Goal: Information Seeking & Learning: Learn about a topic

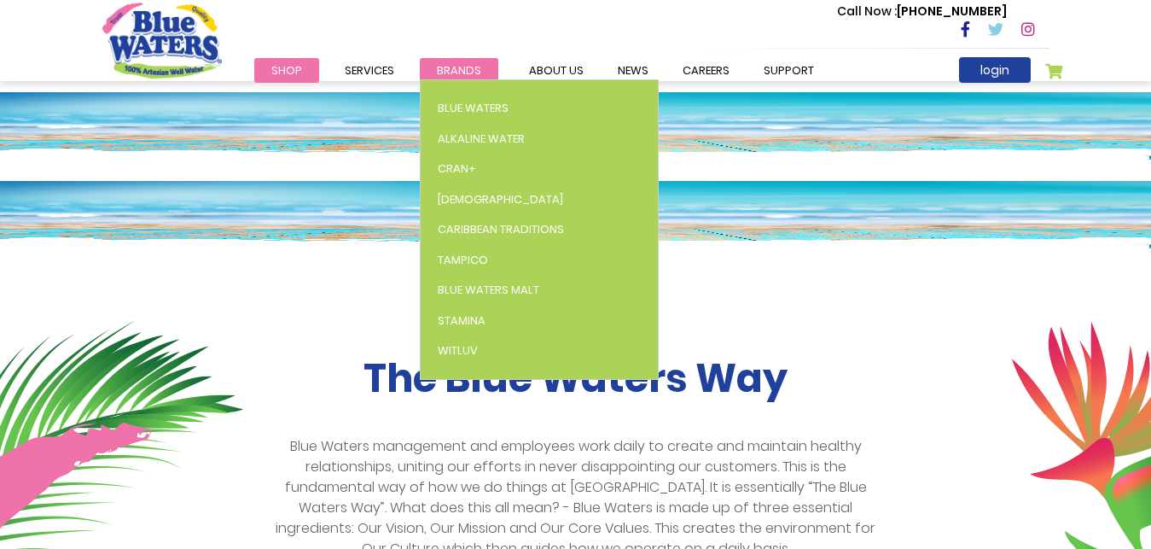
scroll to position [174, 0]
click at [456, 71] on span "Brands" at bounding box center [459, 70] width 44 height 16
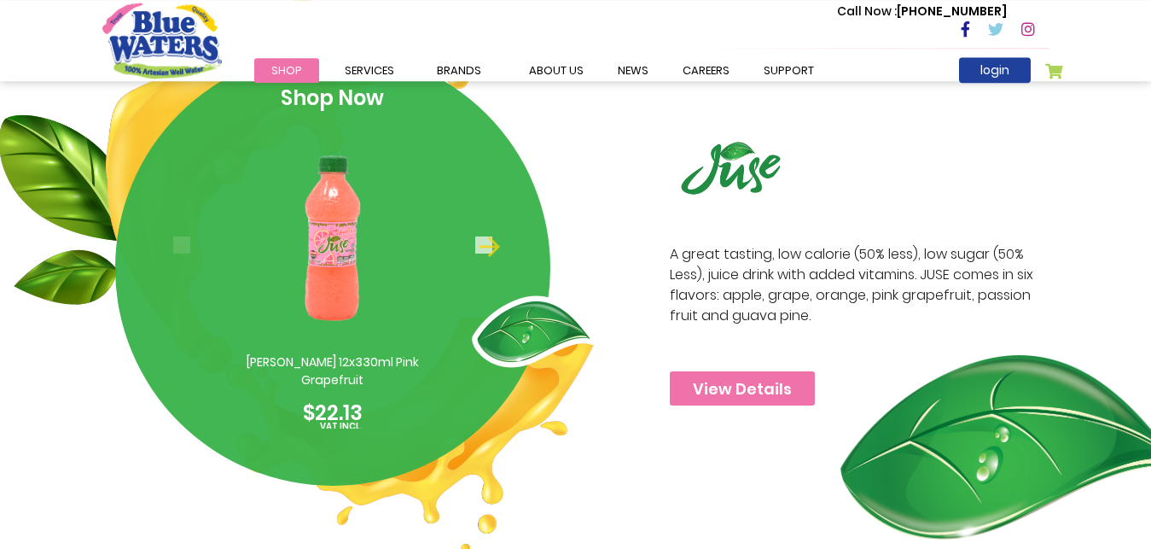
scroll to position [2088, 0]
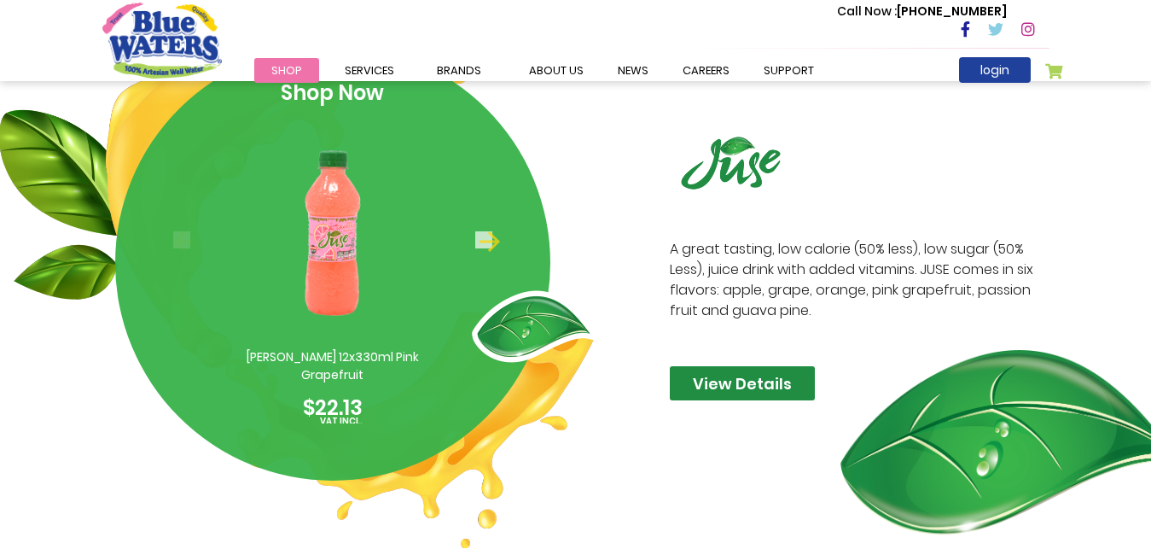
click at [752, 380] on link "View Details" at bounding box center [742, 383] width 145 height 34
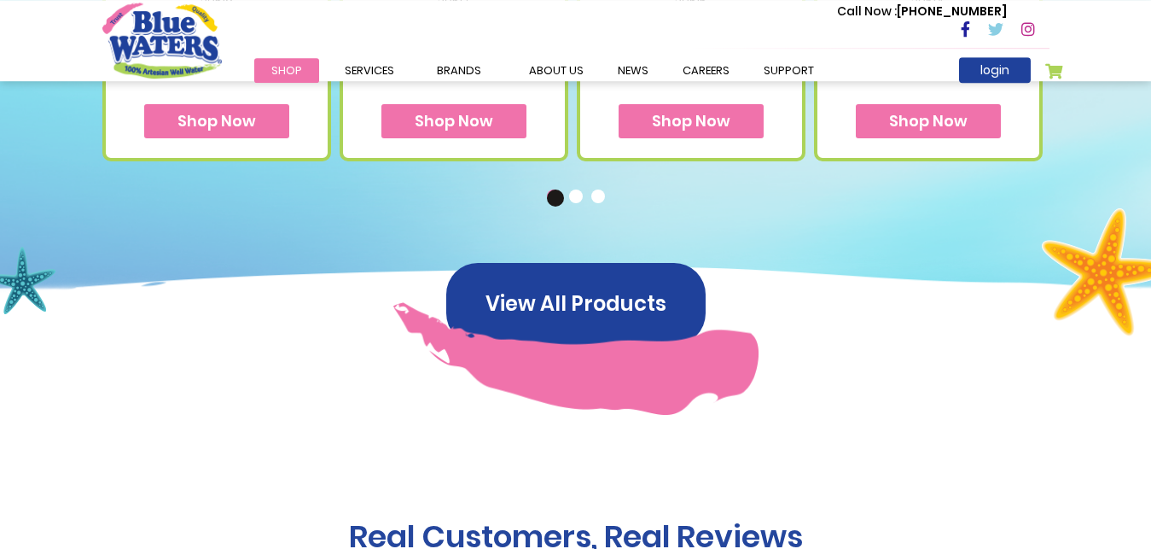
scroll to position [1131, 0]
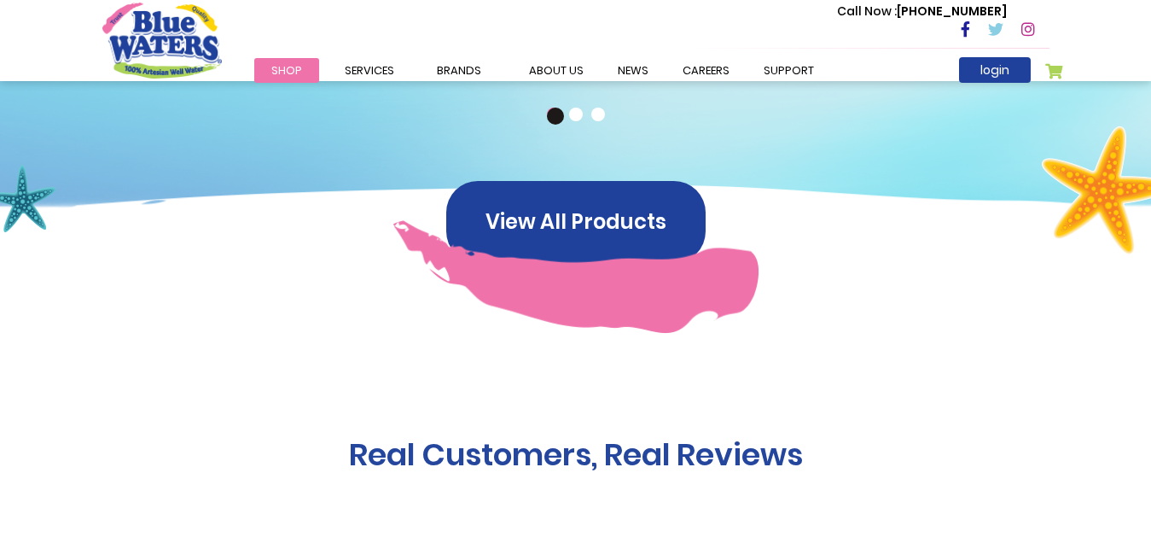
click at [576, 110] on button "2" at bounding box center [577, 115] width 17 height 17
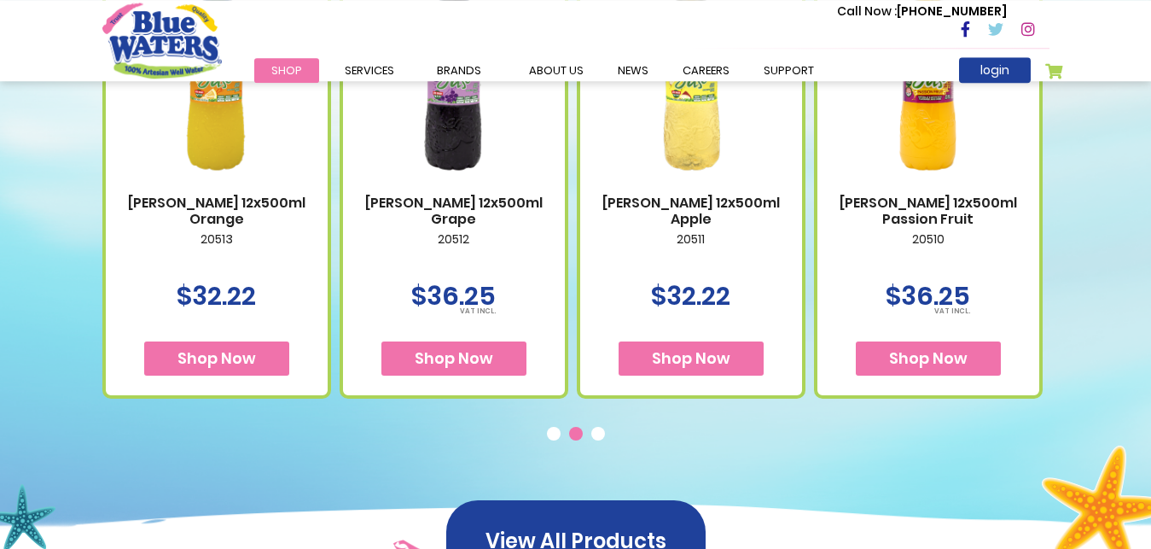
scroll to position [870, 0]
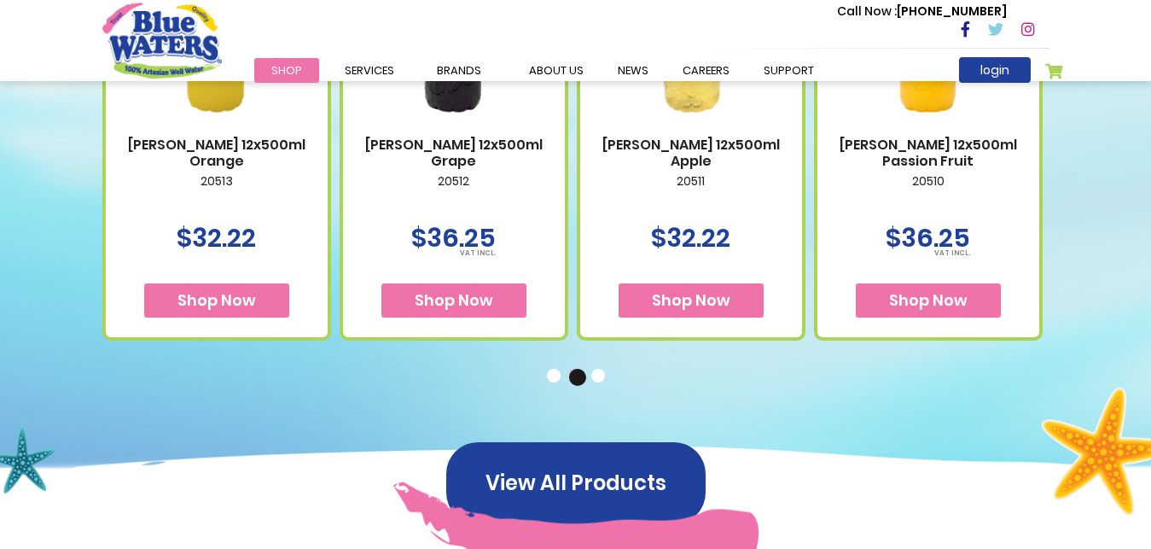
click at [597, 375] on button "3" at bounding box center [599, 377] width 17 height 17
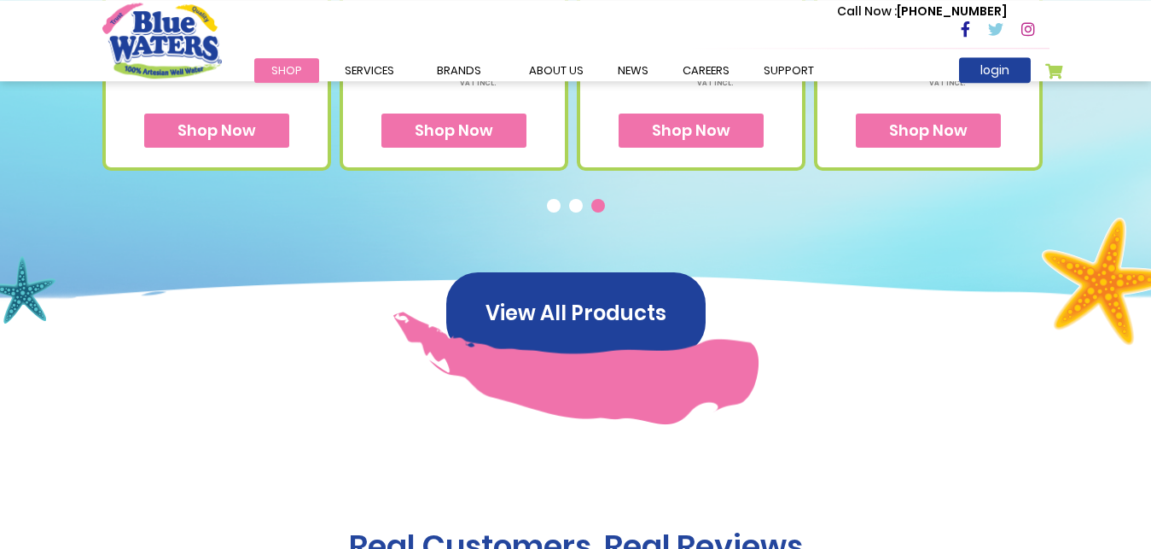
scroll to position [1044, 0]
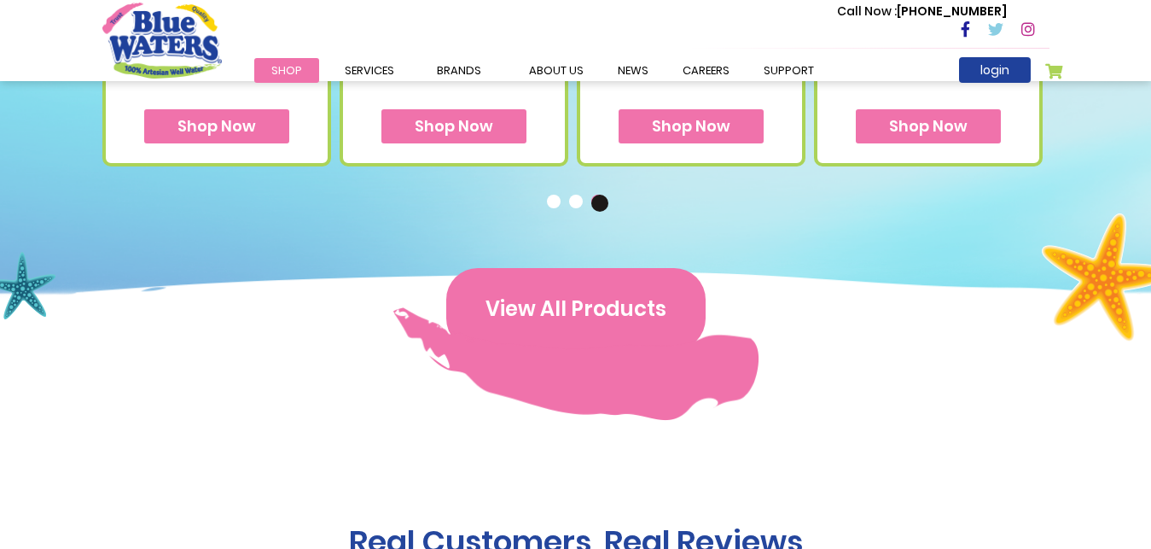
click at [617, 311] on button "View All Products" at bounding box center [575, 309] width 259 height 82
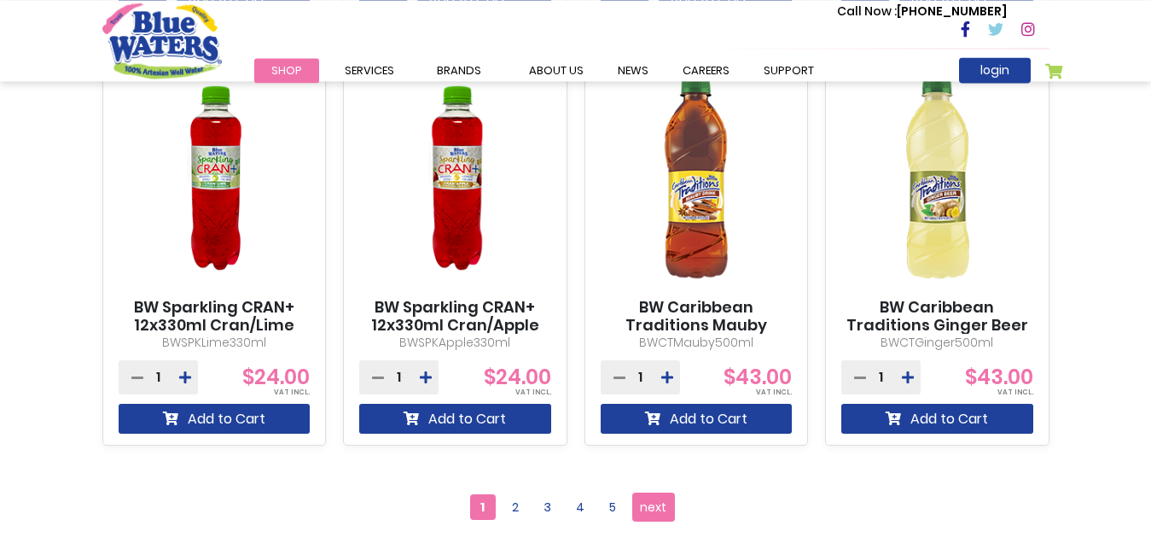
scroll to position [1479, 0]
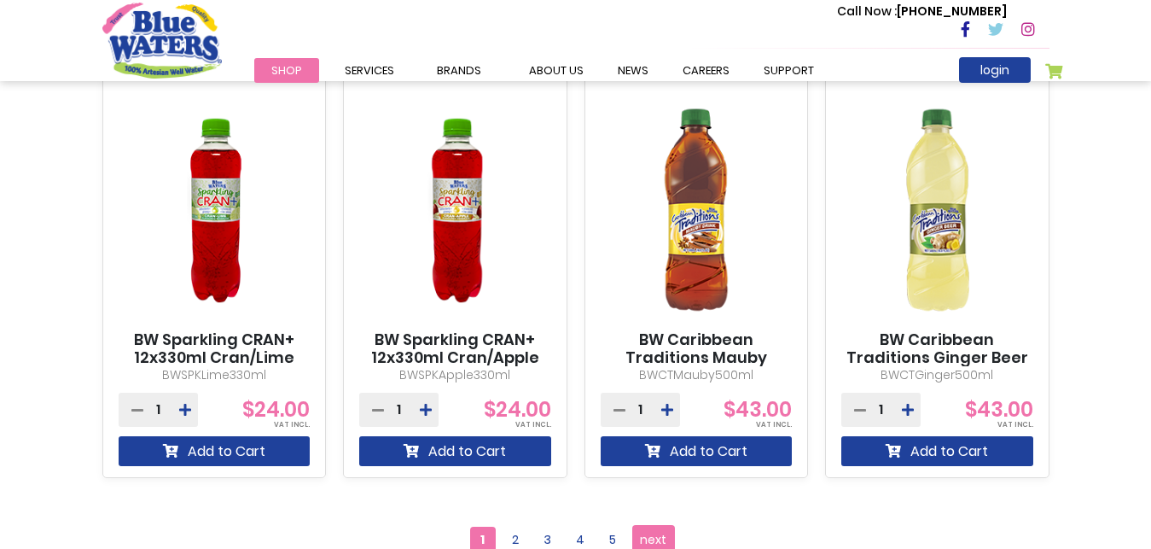
click at [943, 213] on img at bounding box center [937, 210] width 192 height 240
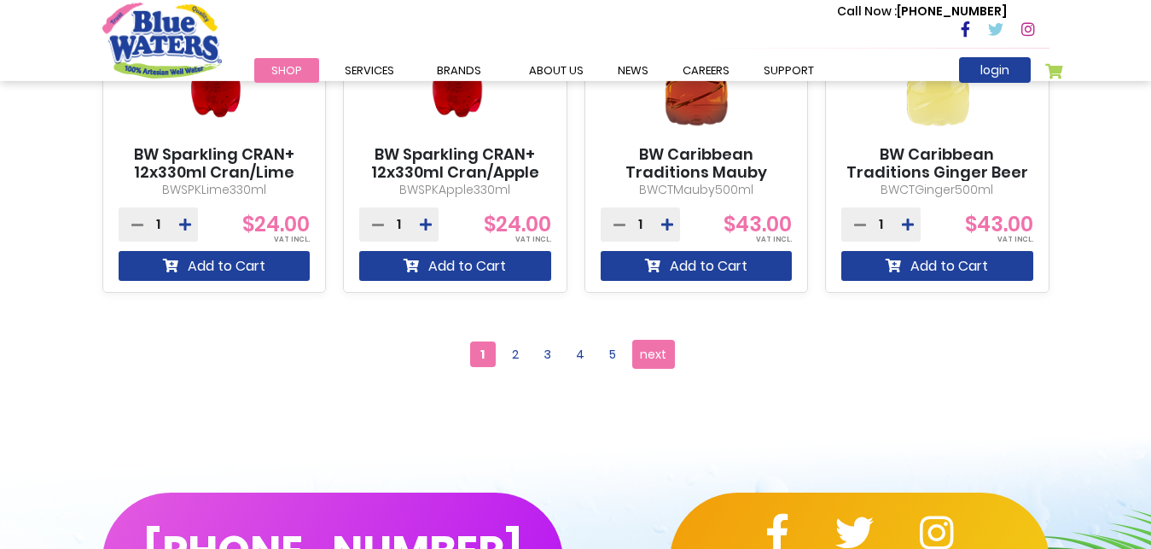
scroll to position [1740, 0]
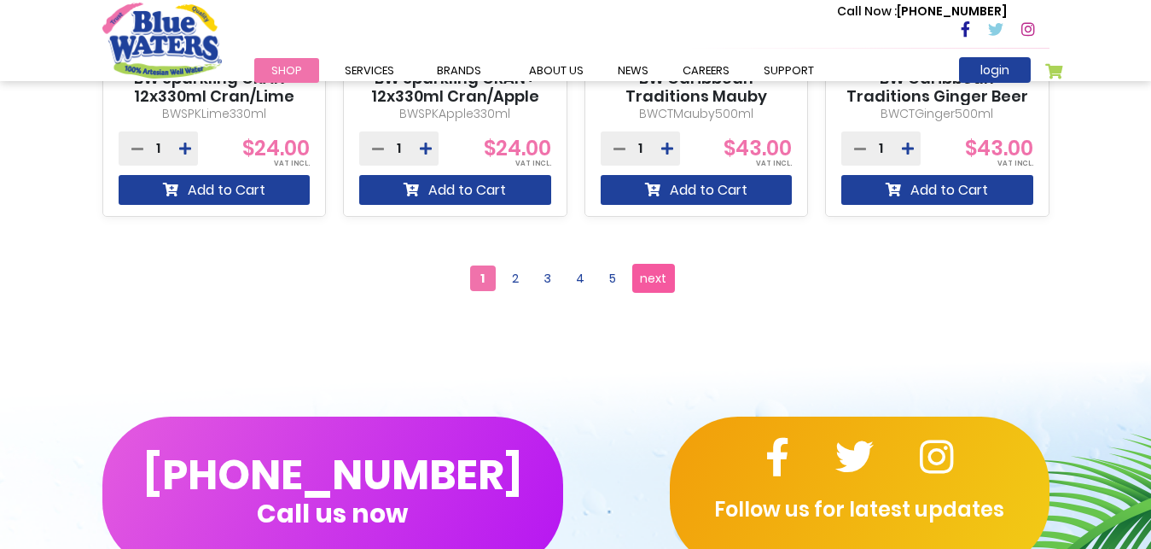
click at [656, 264] on link "Page next" at bounding box center [653, 278] width 43 height 29
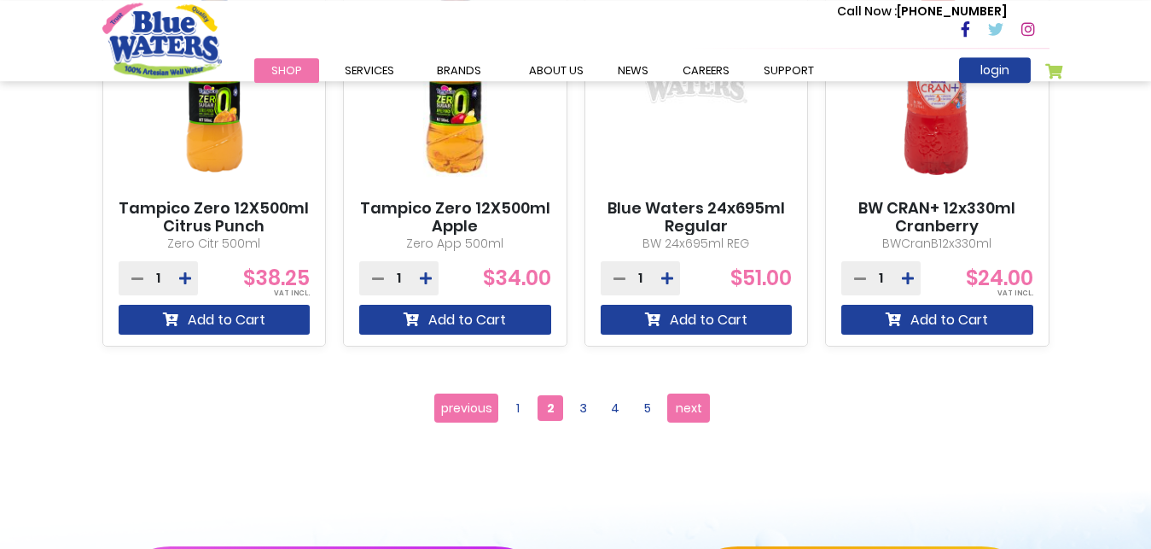
scroll to position [1653, 0]
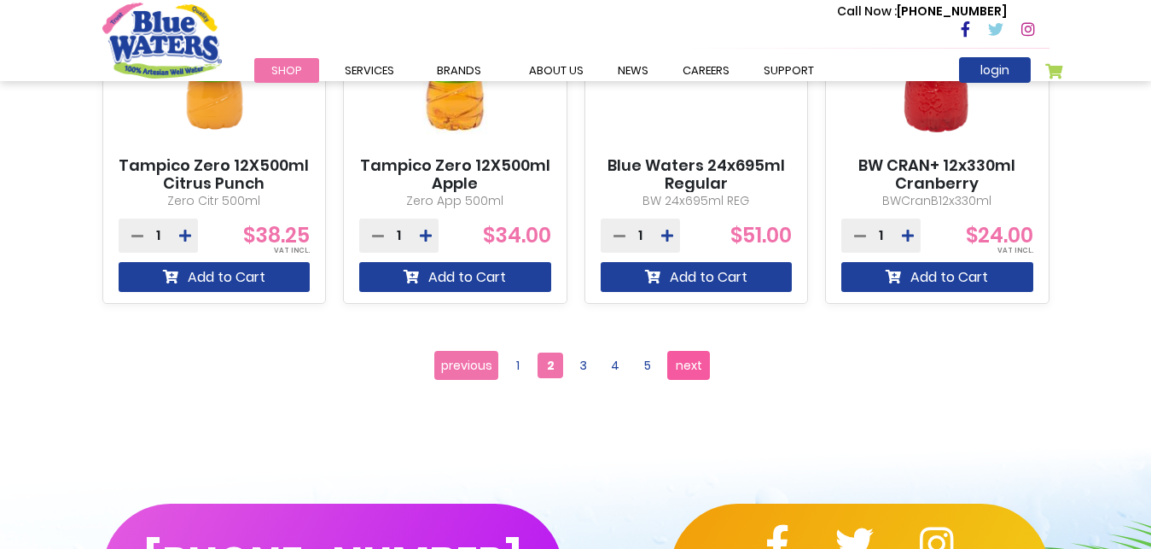
click at [671, 365] on link "Page next" at bounding box center [688, 365] width 43 height 29
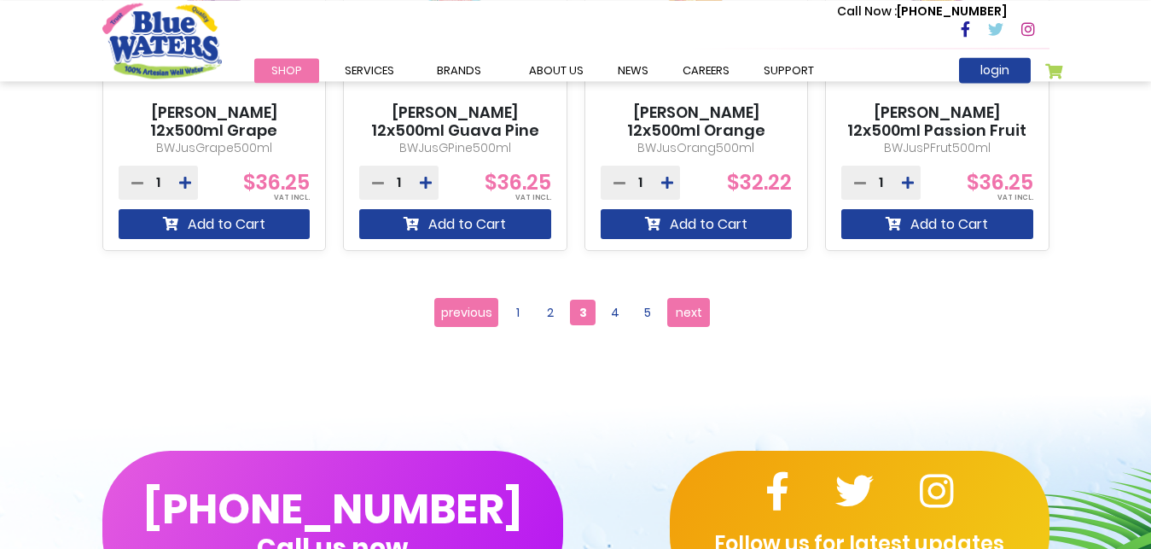
scroll to position [1740, 0]
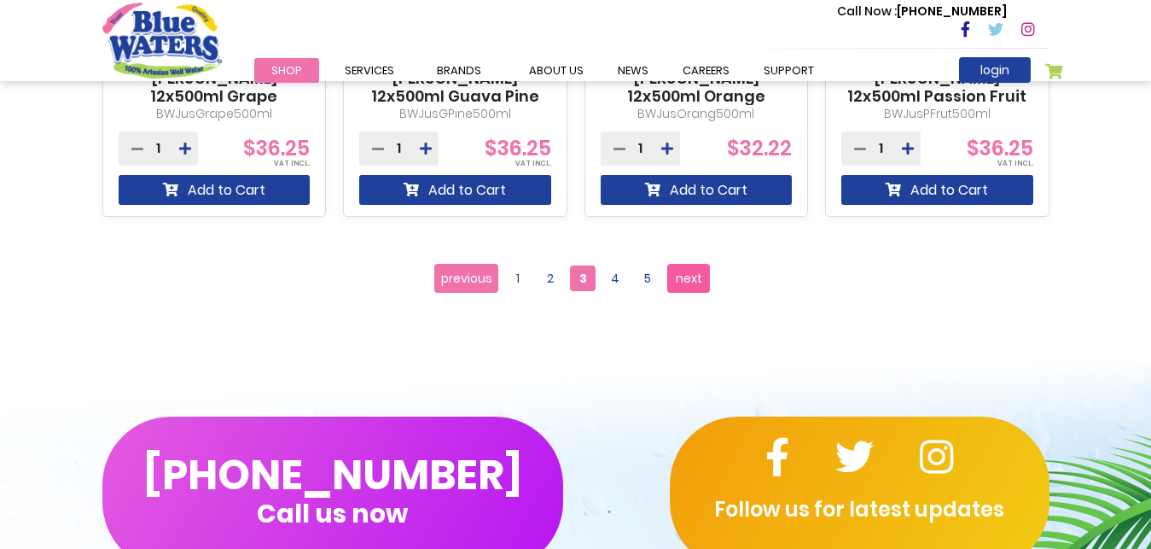
click at [688, 270] on span "next" at bounding box center [689, 278] width 26 height 26
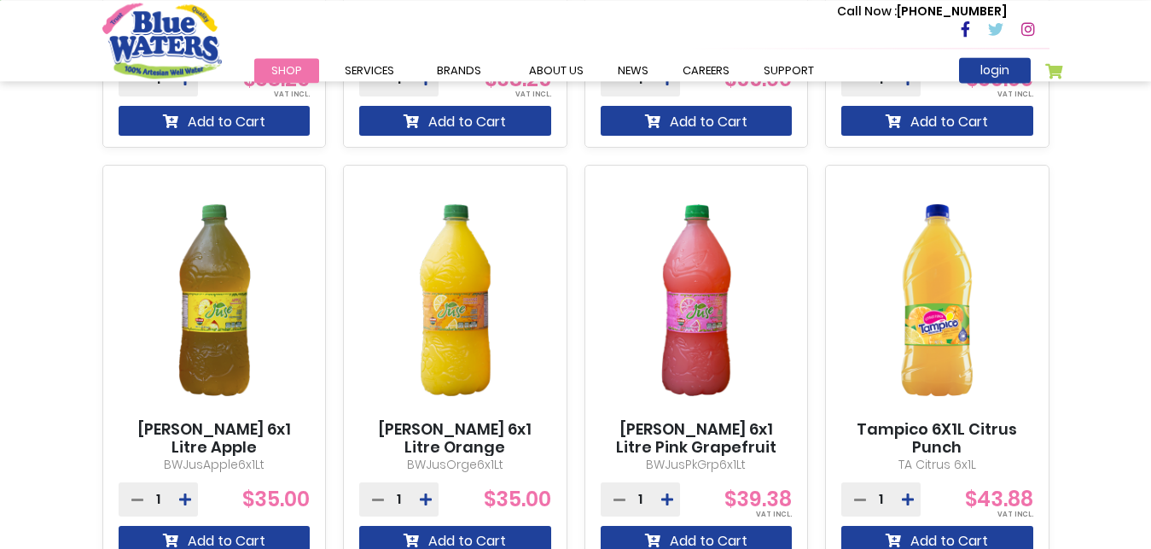
scroll to position [1566, 0]
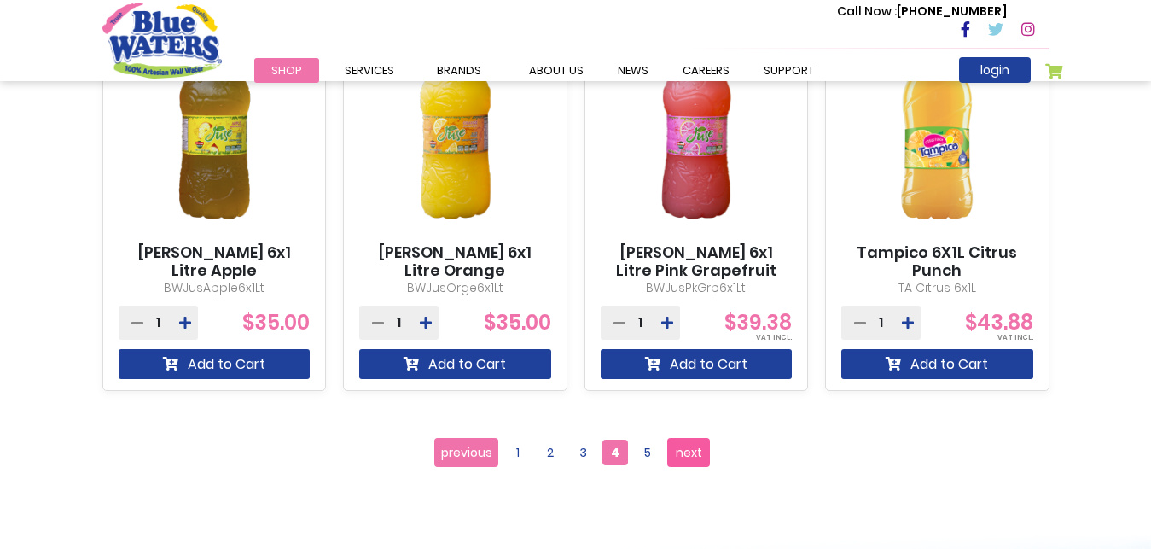
click at [676, 450] on span "next" at bounding box center [689, 452] width 26 height 26
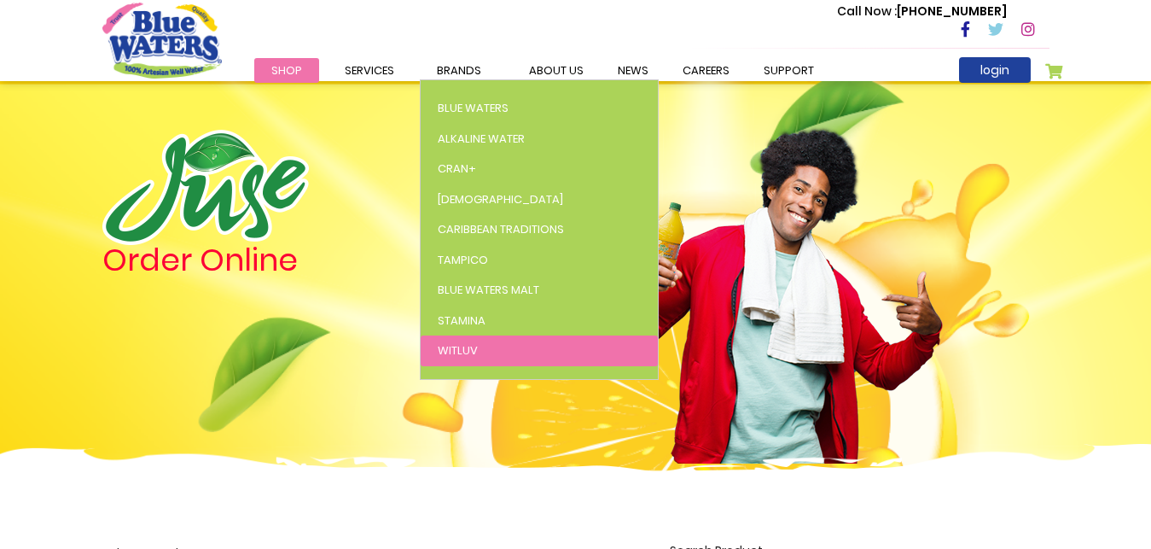
click at [463, 344] on span "WitLuv" at bounding box center [458, 350] width 40 height 16
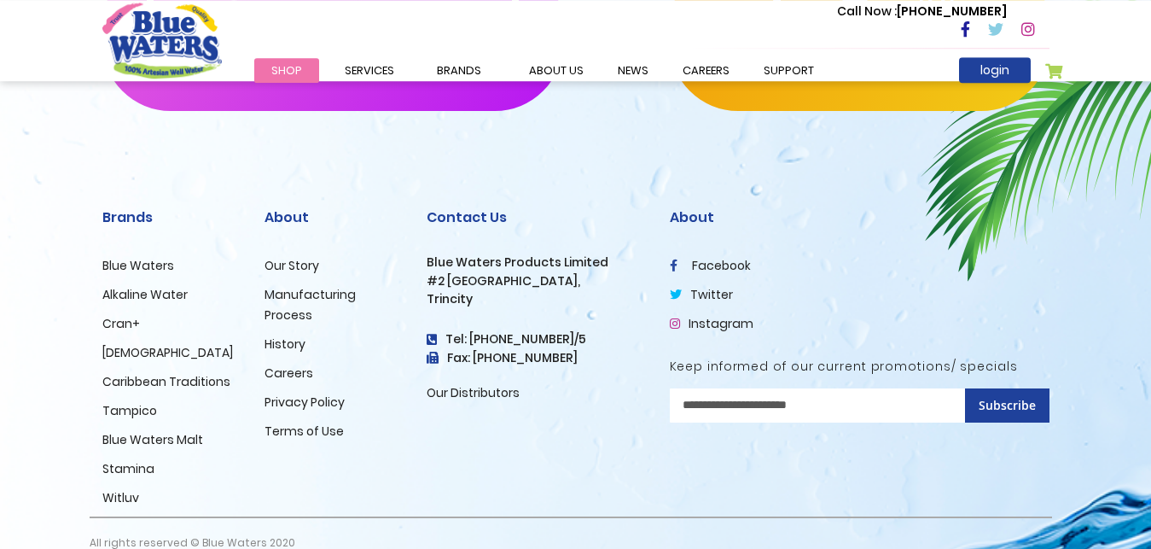
scroll to position [2262, 0]
